Goal: Task Accomplishment & Management: Manage account settings

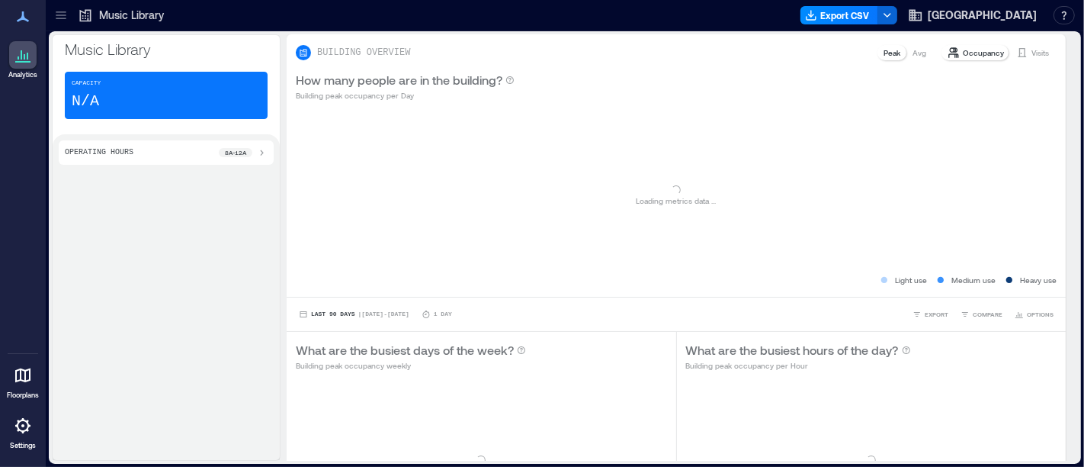
click at [17, 427] on icon at bounding box center [22, 425] width 15 height 15
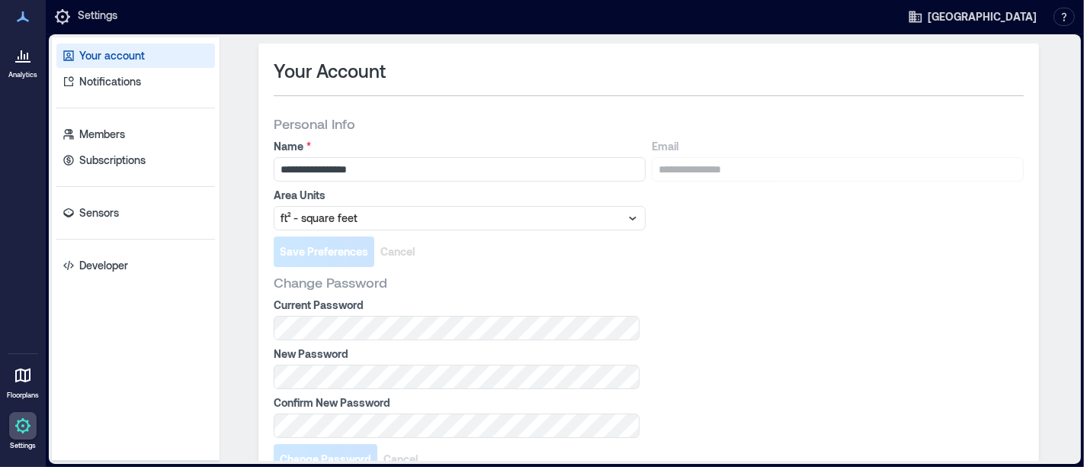
click at [20, 425] on icon at bounding box center [23, 425] width 18 height 18
click at [120, 223] on link "Sensors" at bounding box center [135, 213] width 159 height 24
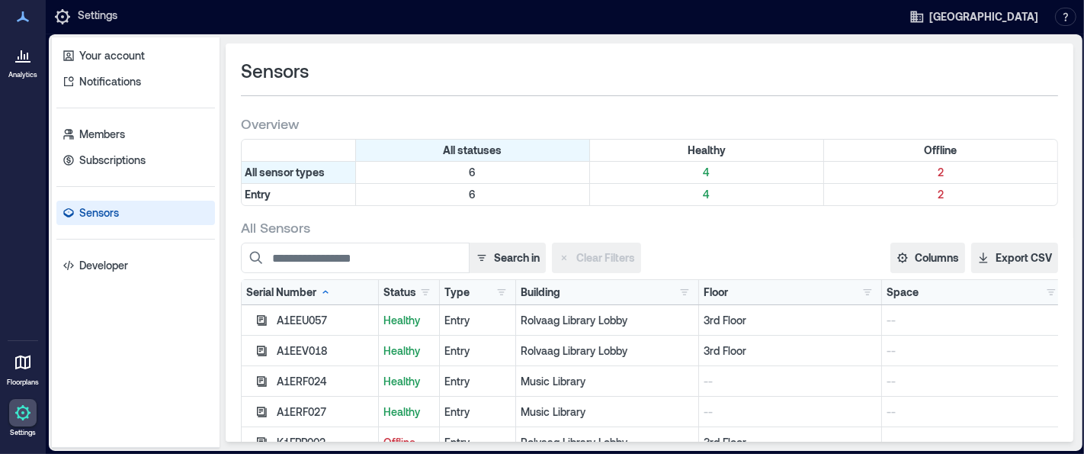
scroll to position [271, 0]
